Goal: Information Seeking & Learning: Stay updated

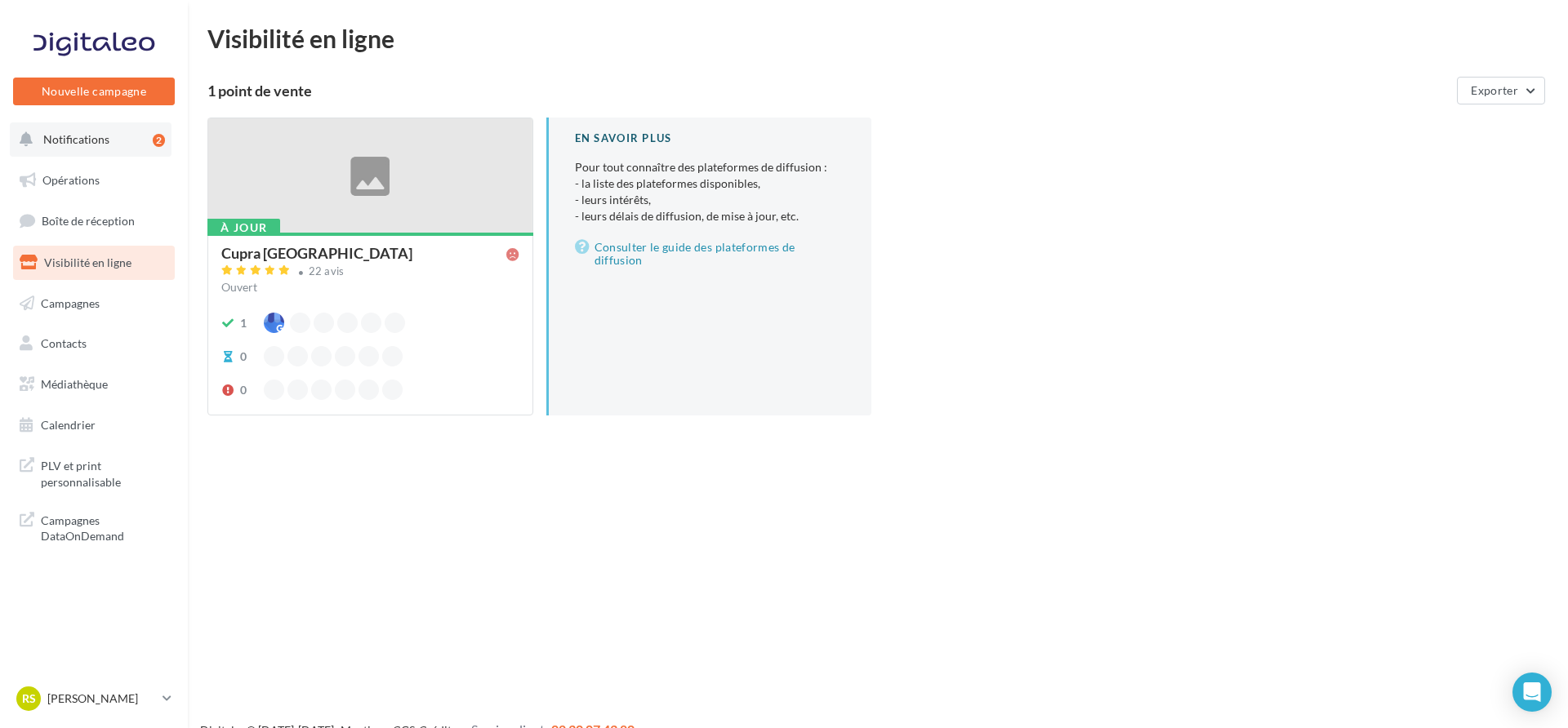
click at [126, 151] on button "Notifications 2" at bounding box center [91, 139] width 162 height 34
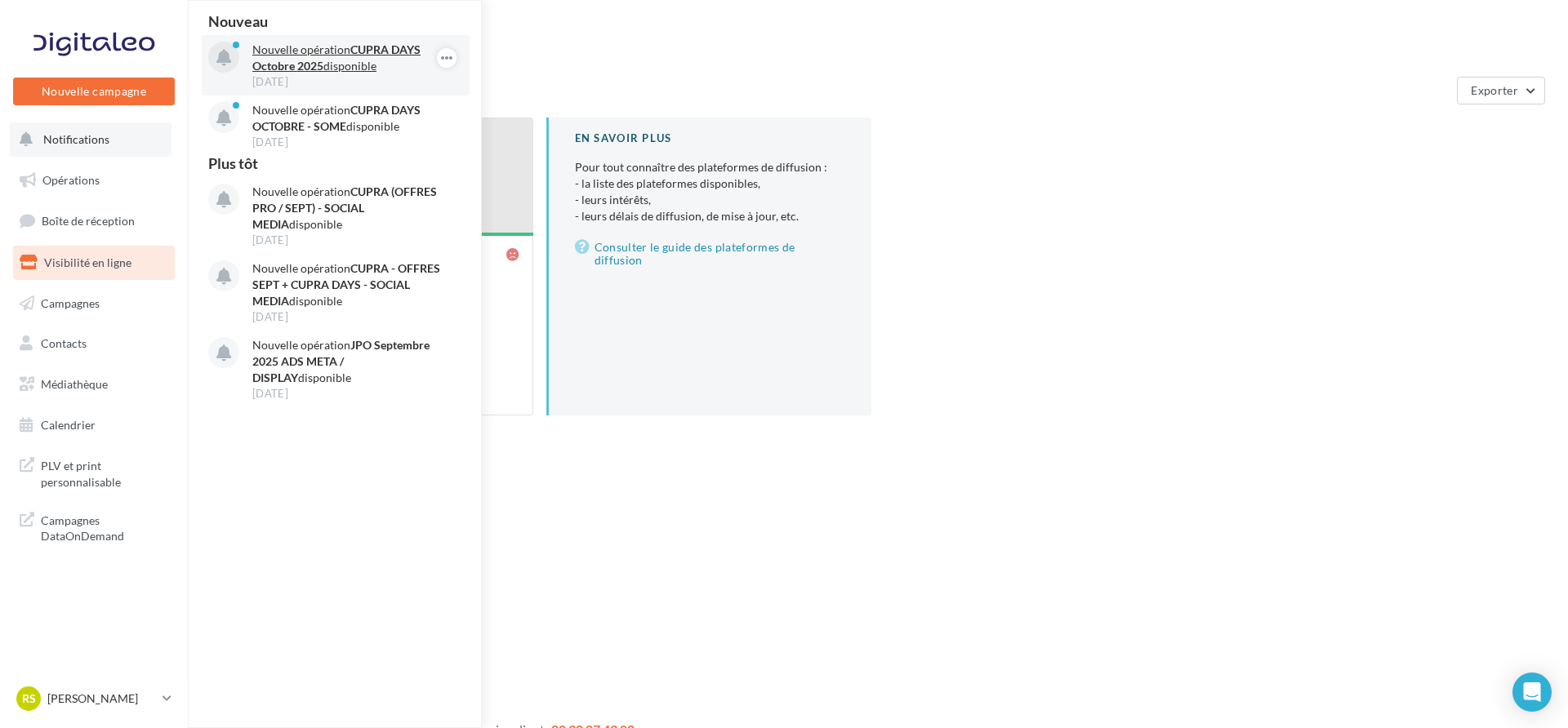
click at [305, 70] on strong "CUPRA DAYS Octobre 2025" at bounding box center [336, 57] width 168 height 30
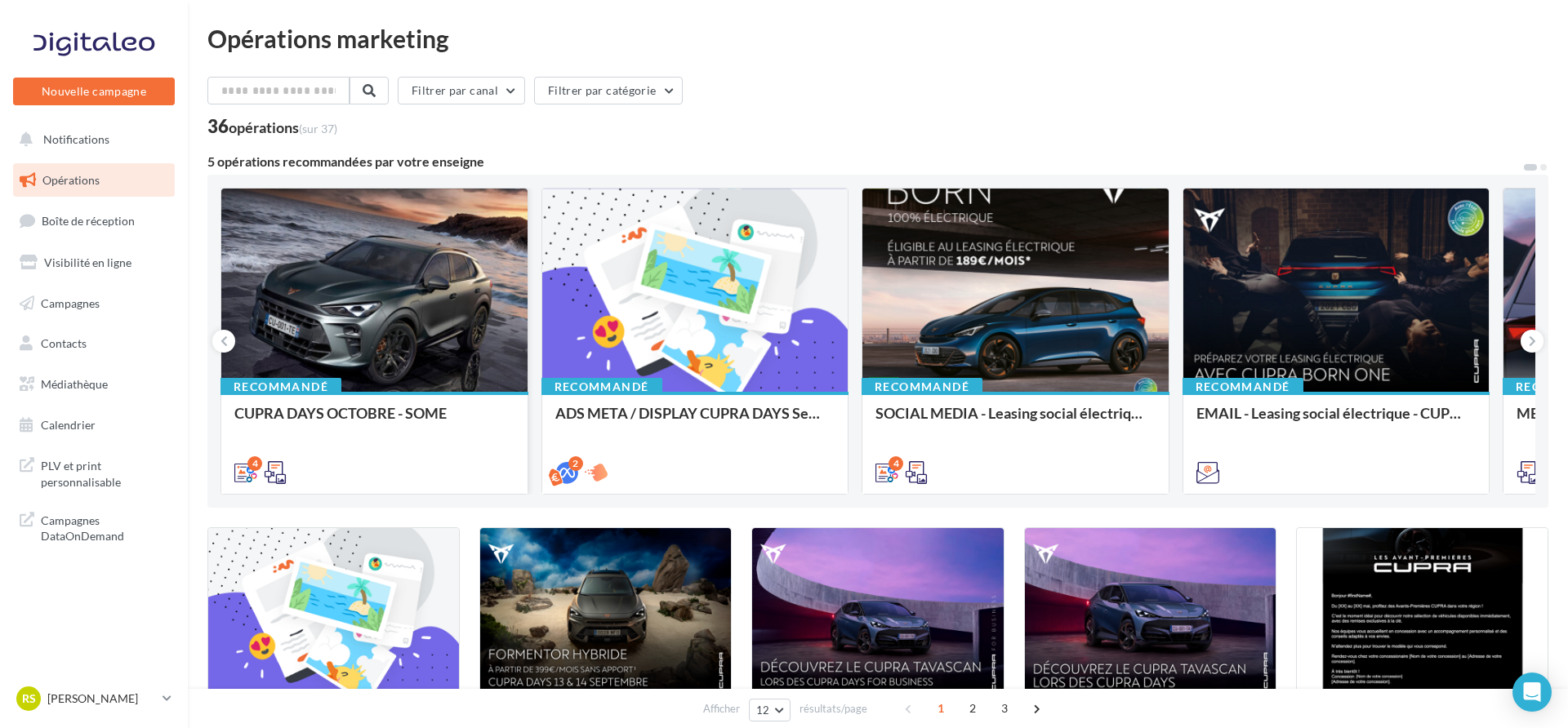
click at [359, 261] on div at bounding box center [374, 291] width 306 height 204
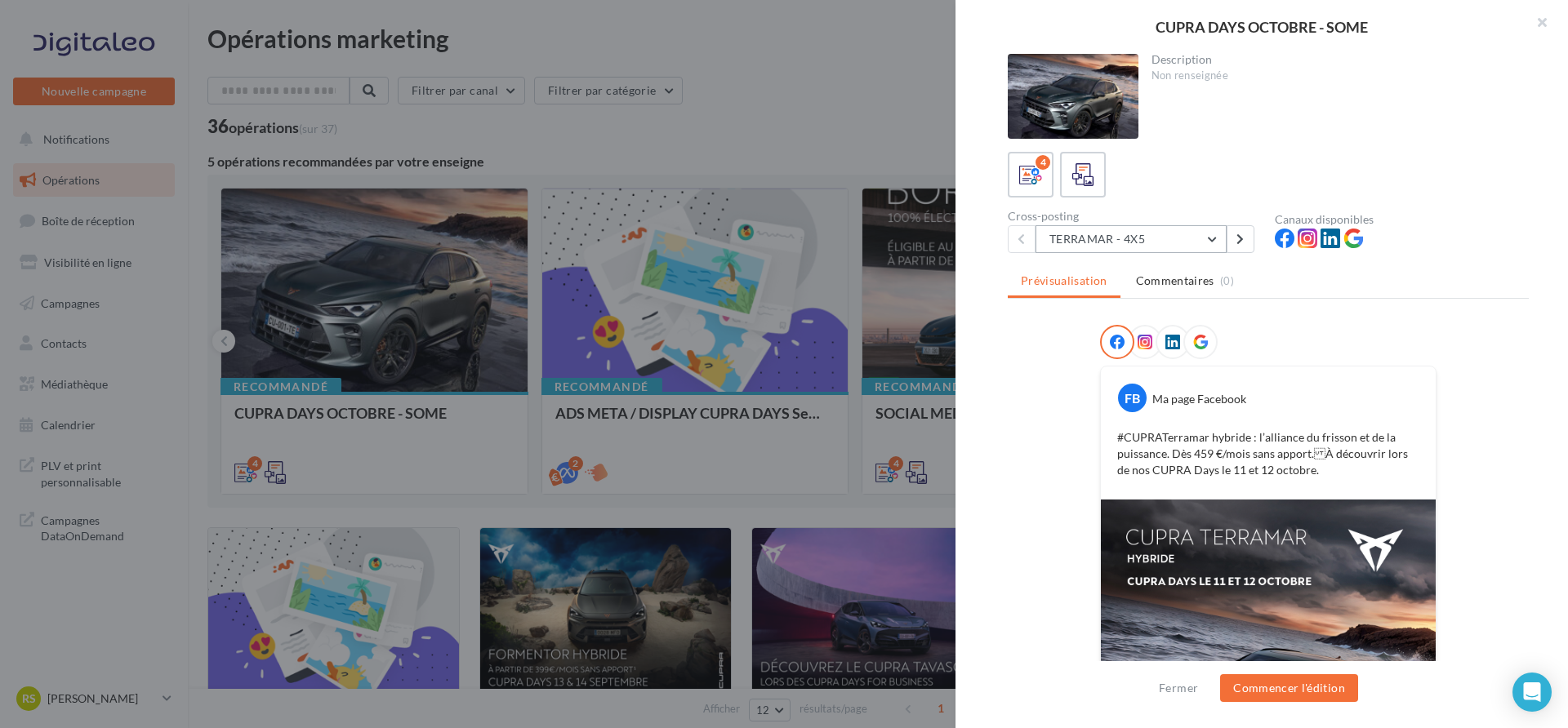
click at [1085, 240] on button "TERRAMAR - 4X5" at bounding box center [1131, 238] width 191 height 28
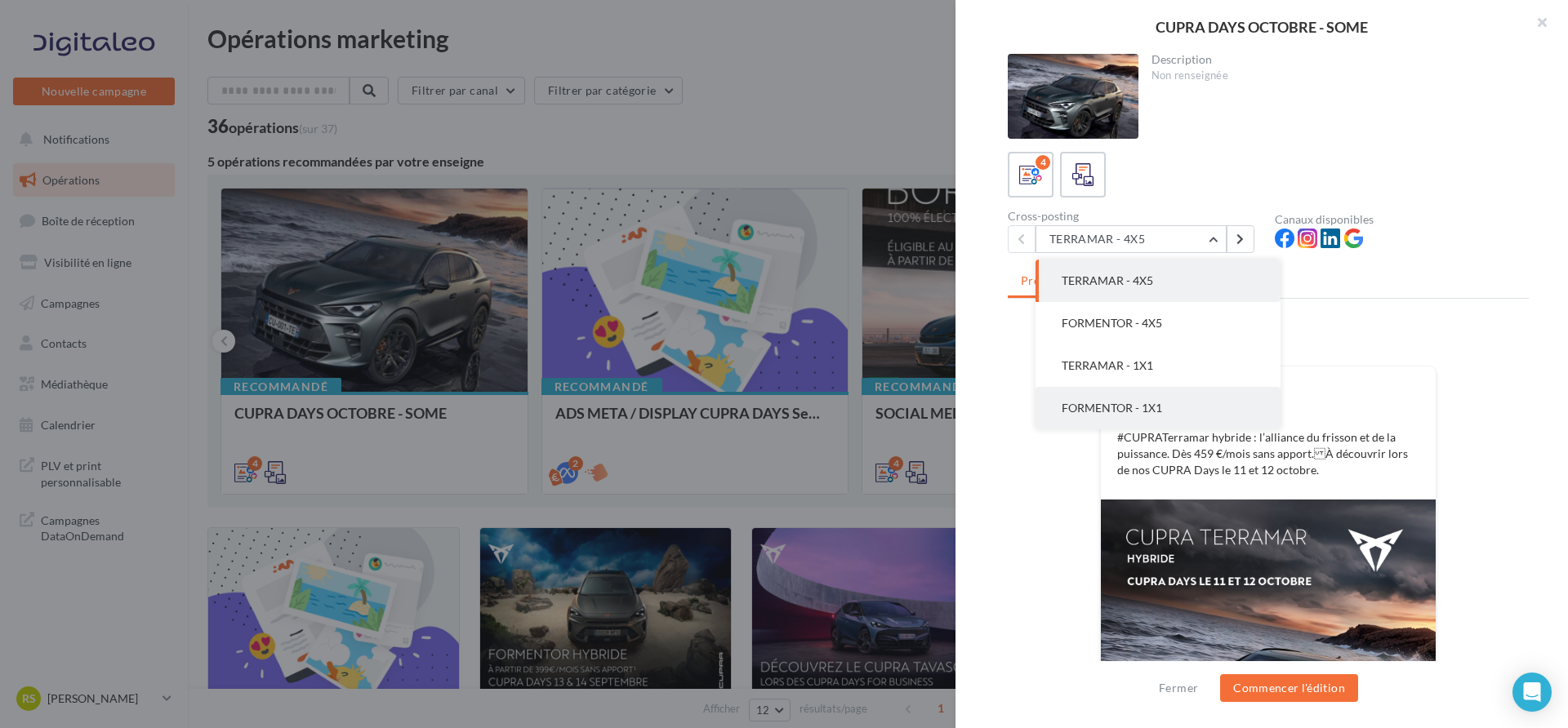
click at [1095, 401] on span "FORMENTOR - 1X1" at bounding box center [1111, 408] width 100 height 14
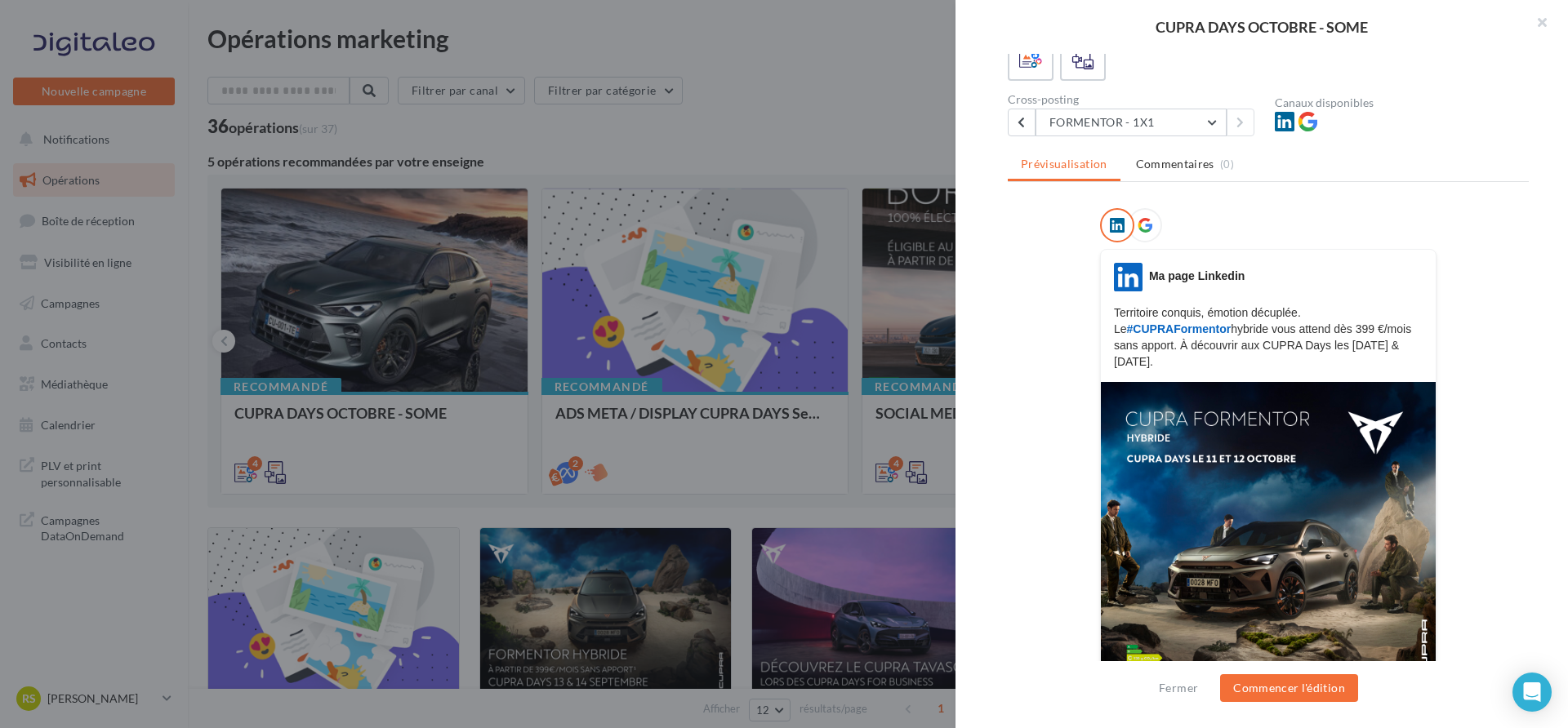
scroll to position [107, 0]
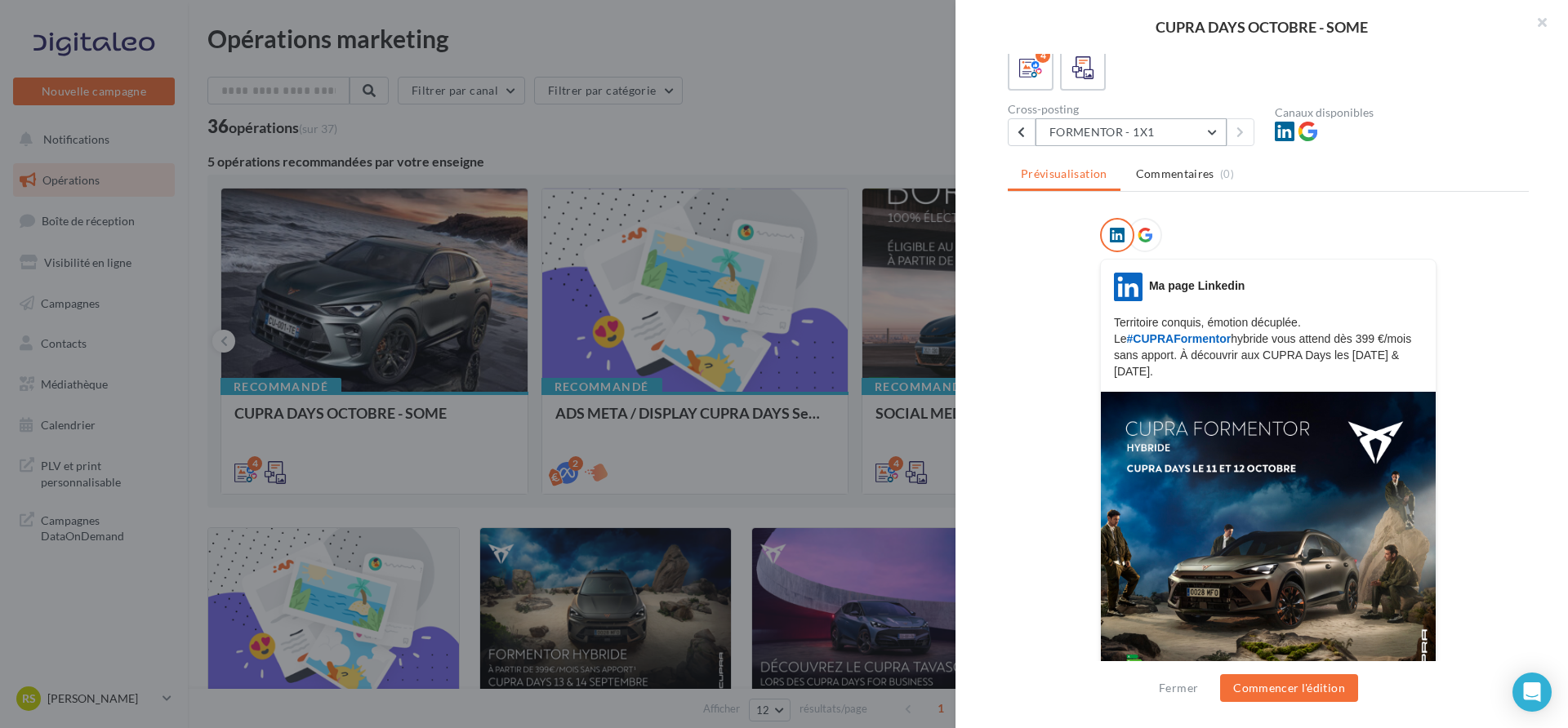
click at [1138, 126] on button "FORMENTOR - 1X1" at bounding box center [1131, 132] width 191 height 28
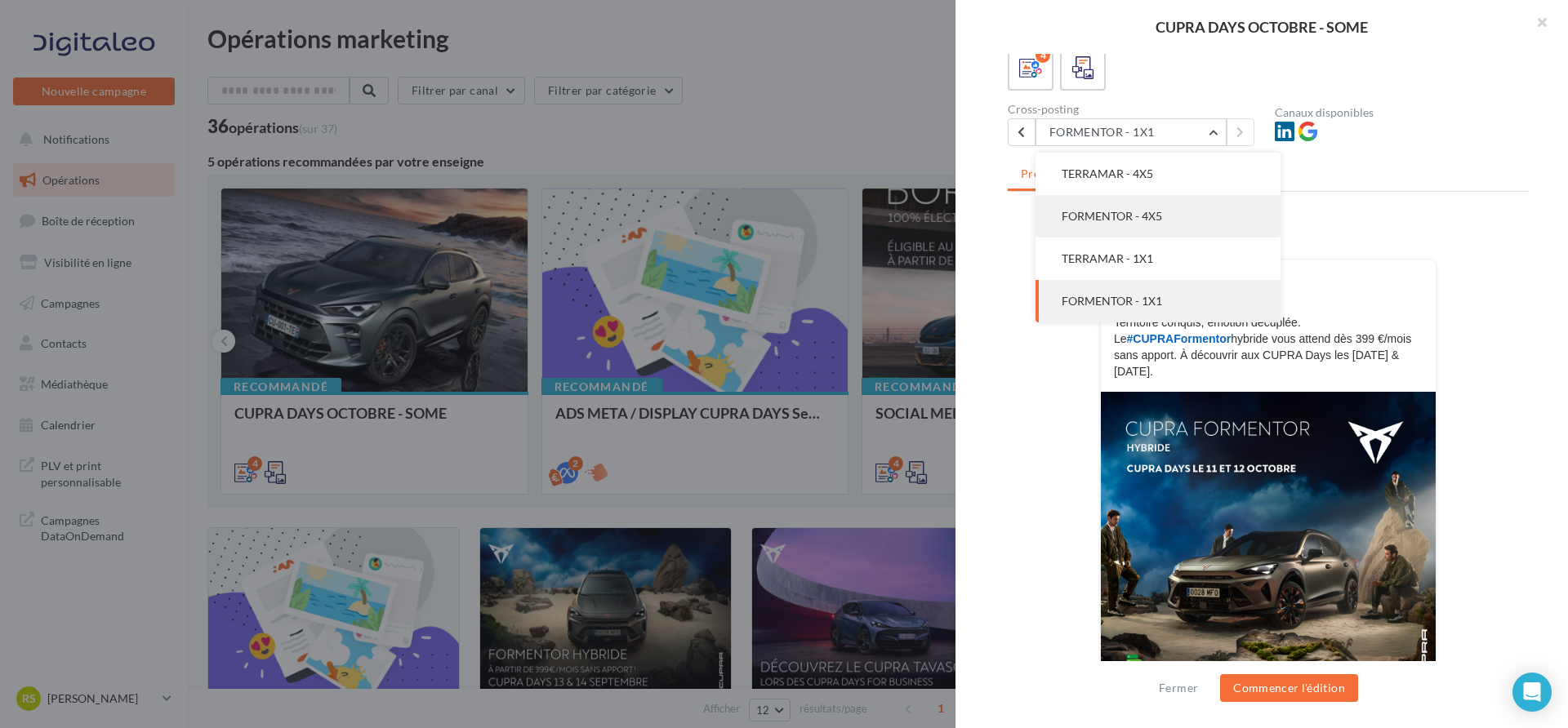
click at [1129, 226] on button "FORMENTOR - 4X5" at bounding box center [1158, 216] width 245 height 43
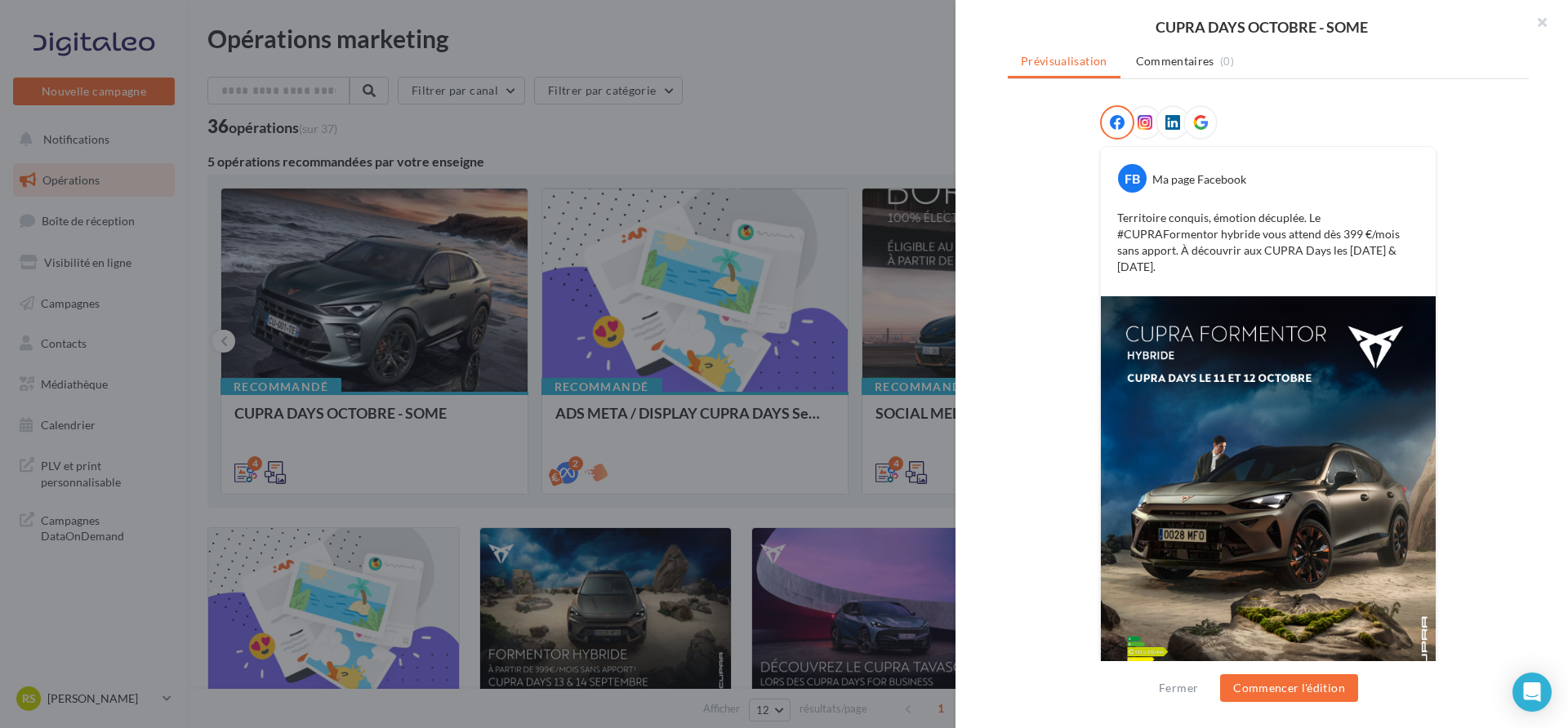
scroll to position [264, 0]
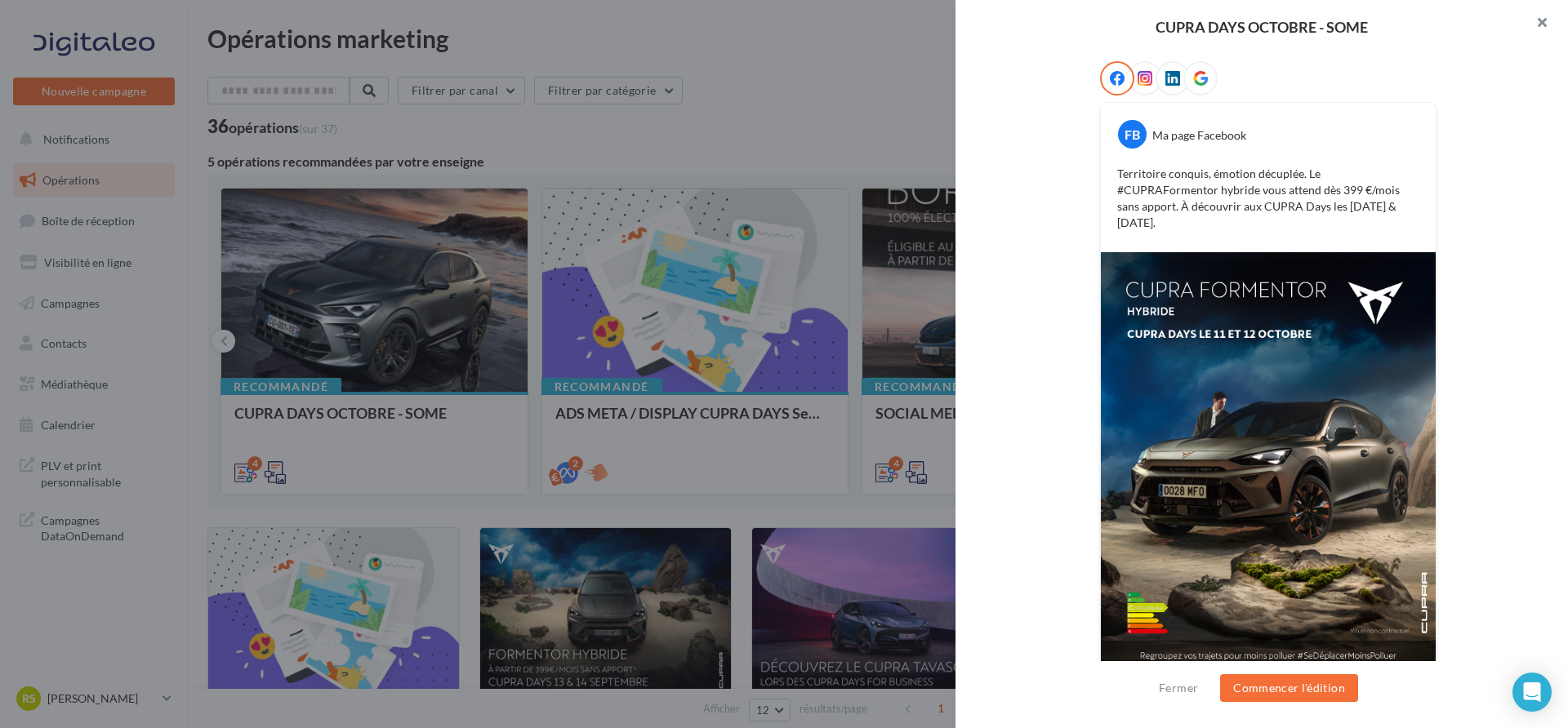
click at [1525, 29] on button "button" at bounding box center [1535, 24] width 65 height 49
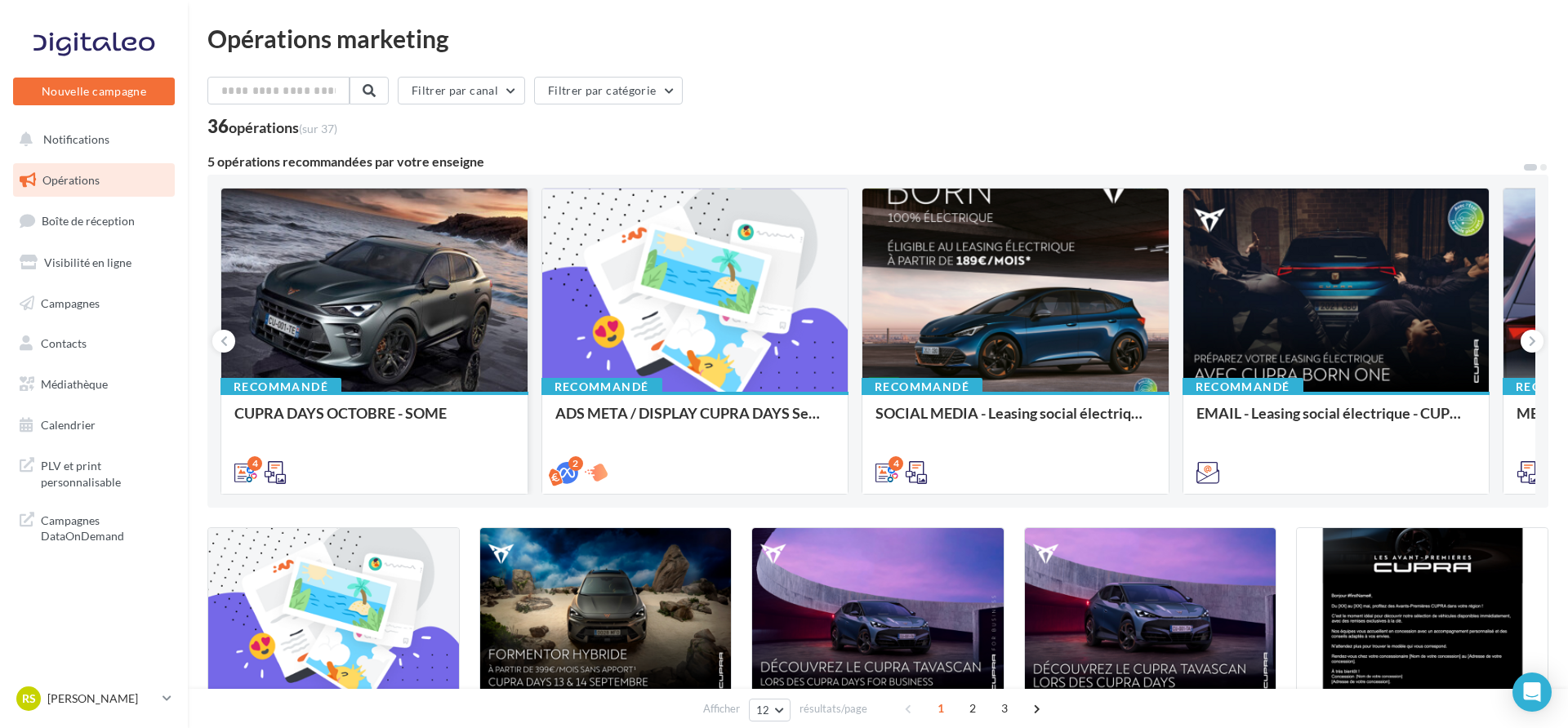
click at [353, 320] on div at bounding box center [374, 291] width 306 height 204
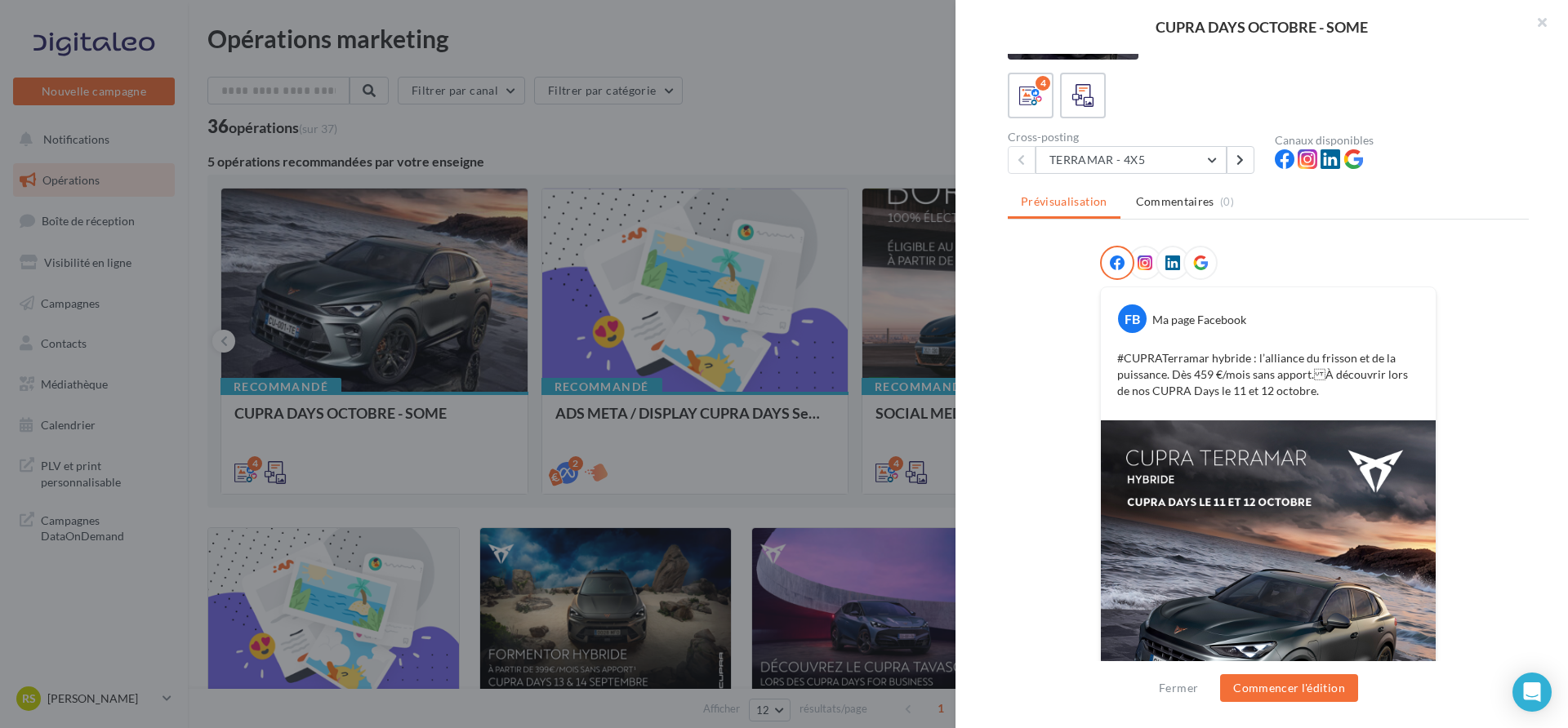
scroll to position [0, 0]
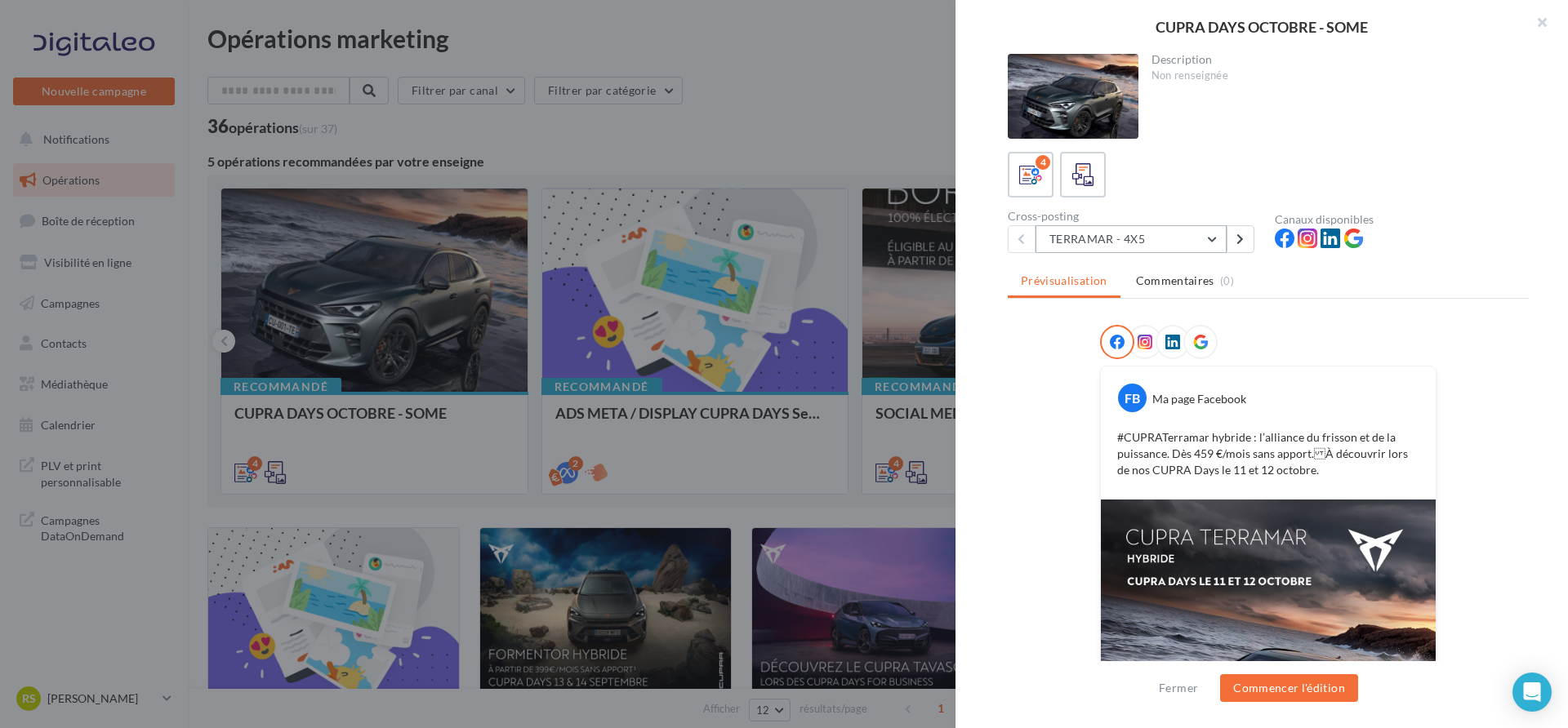
click at [1120, 248] on button "TERRAMAR - 4X5" at bounding box center [1131, 238] width 191 height 28
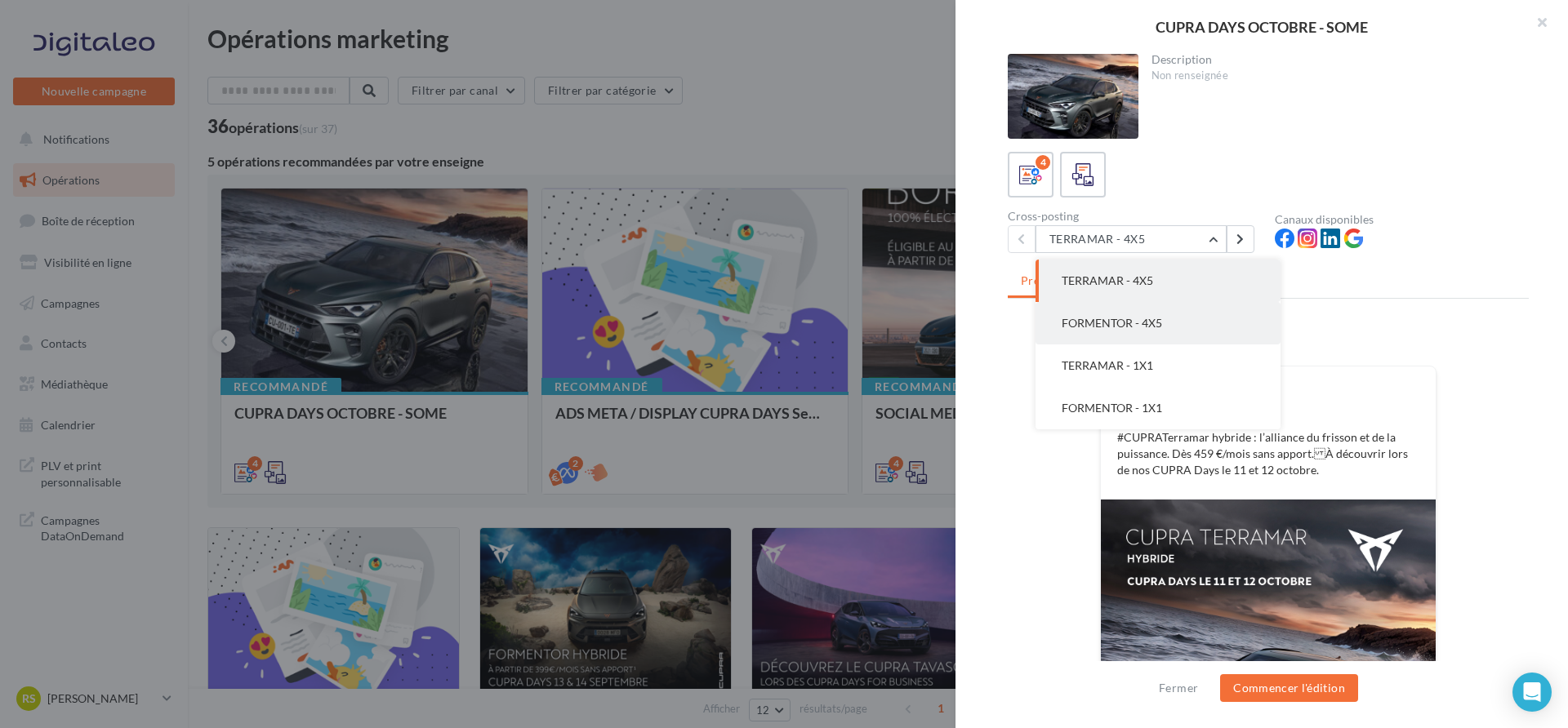
click at [1126, 316] on span "FORMENTOR - 4X5" at bounding box center [1111, 323] width 100 height 14
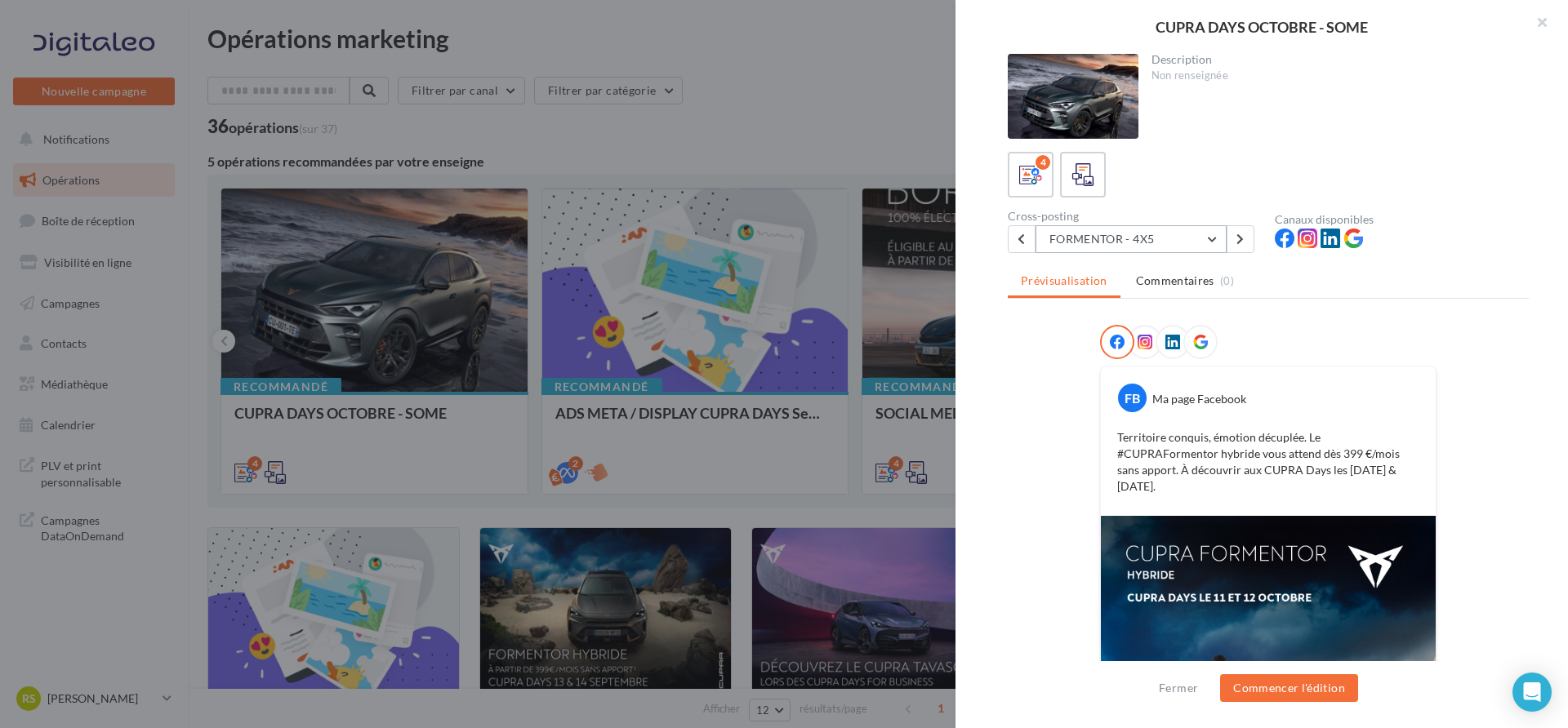
click at [1101, 246] on button "FORMENTOR - 4X5" at bounding box center [1131, 238] width 191 height 28
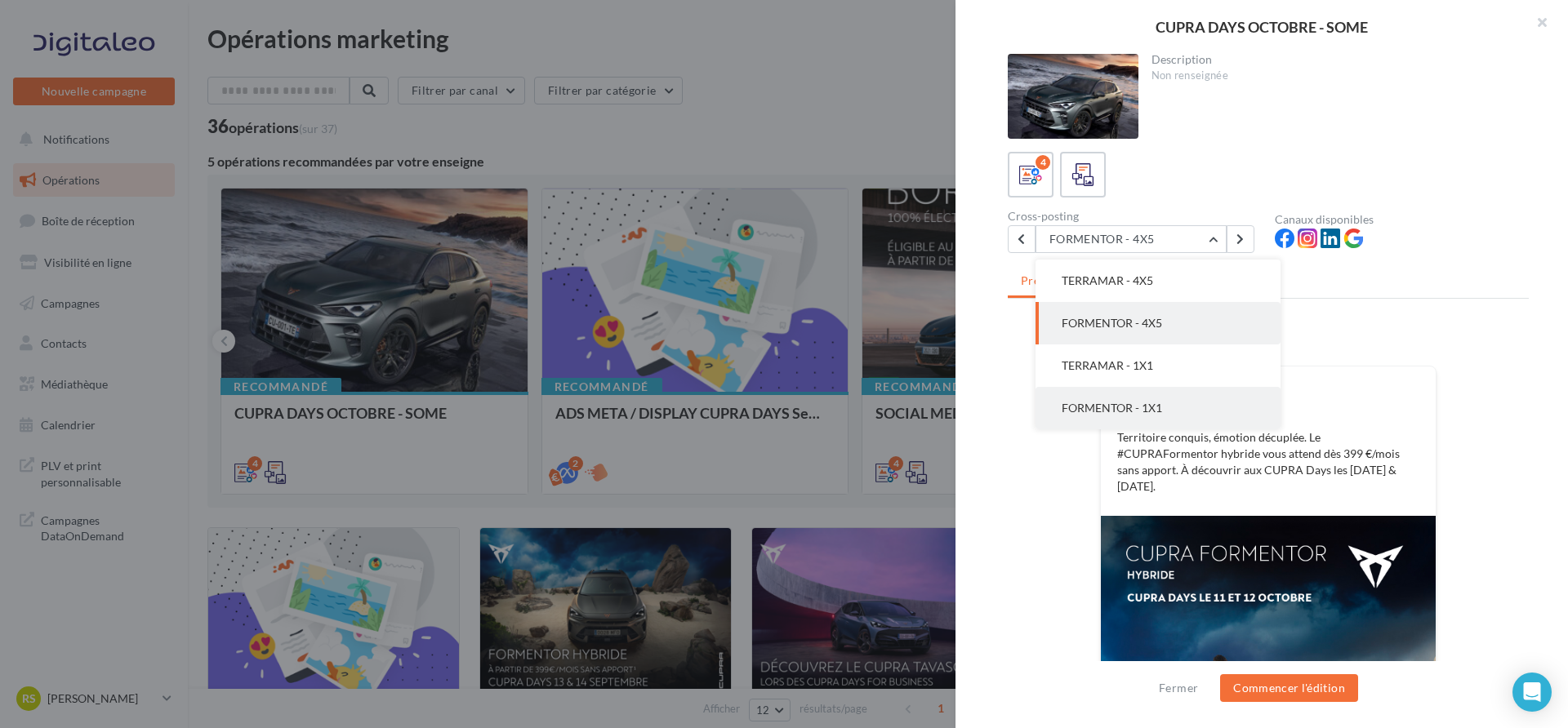
click at [1118, 402] on span "FORMENTOR - 1X1" at bounding box center [1111, 408] width 100 height 14
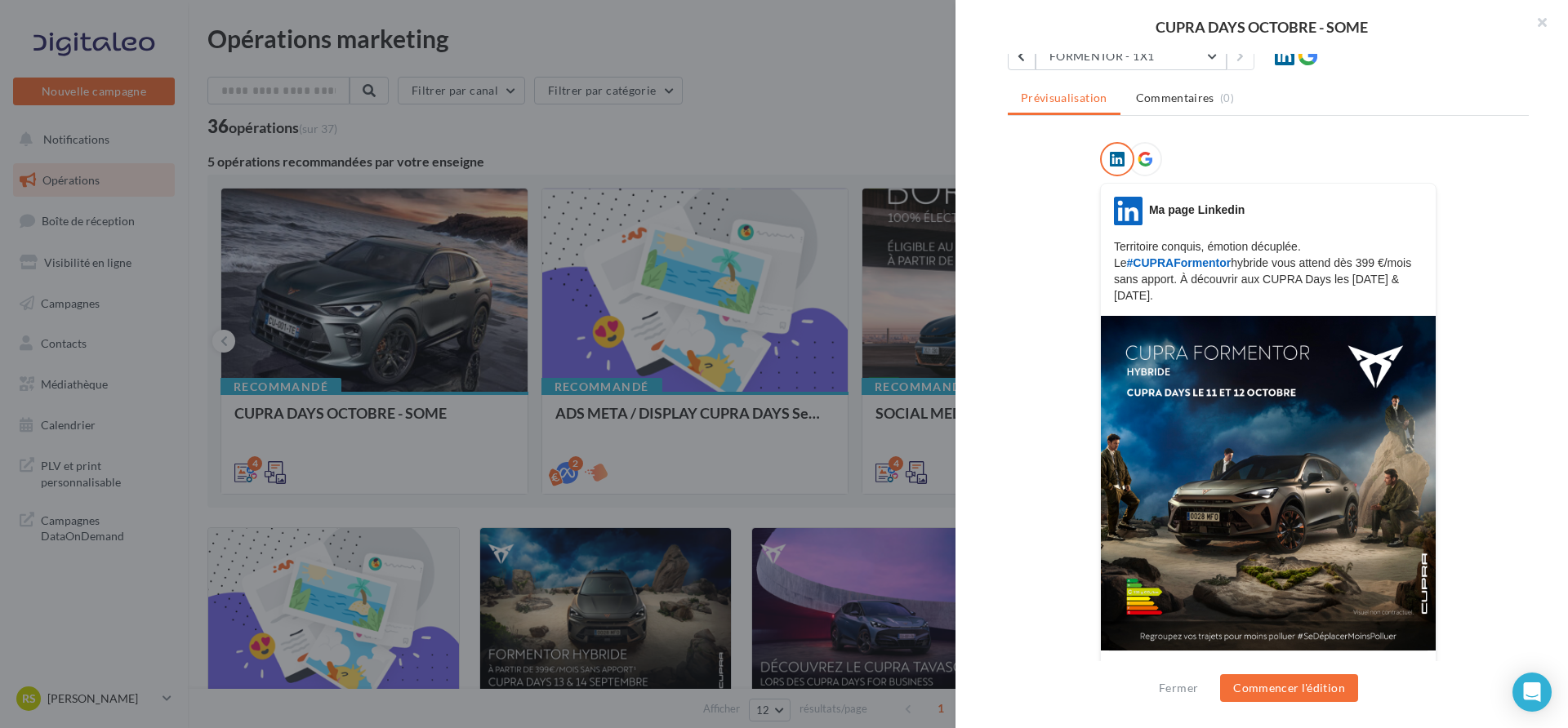
scroll to position [225, 0]
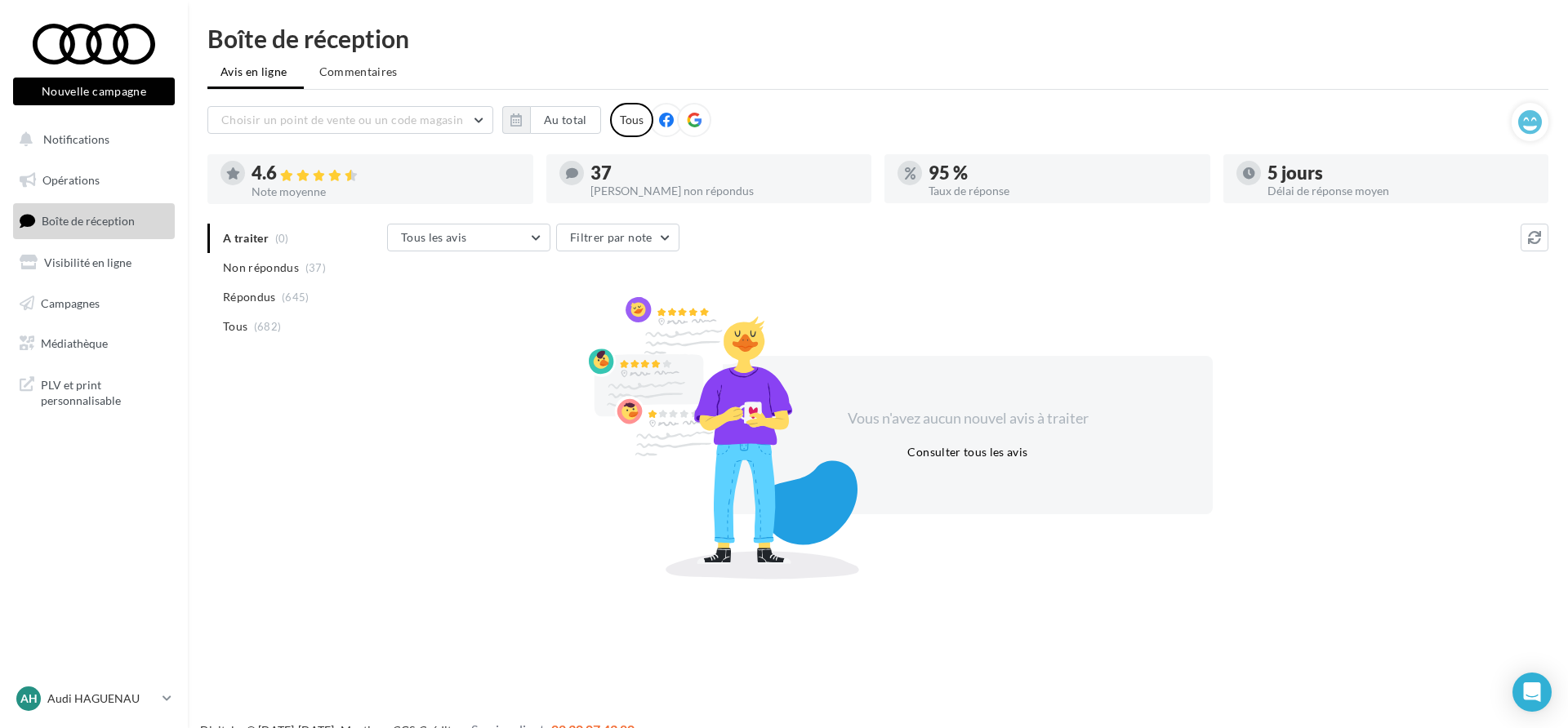
scroll to position [26, 0]
